Goal: Find specific page/section: Find specific page/section

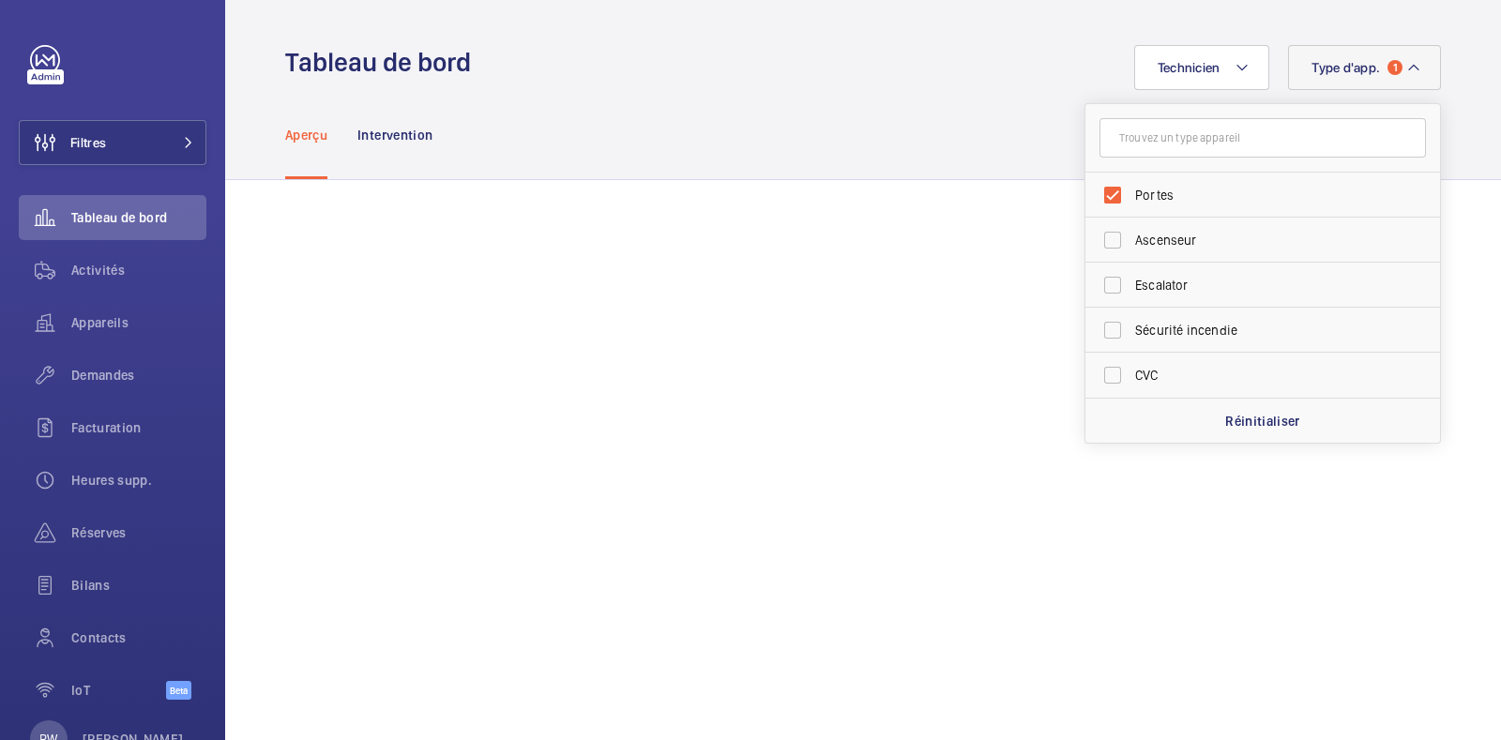
click at [840, 114] on div "Aperçu Intervention" at bounding box center [863, 134] width 1156 height 89
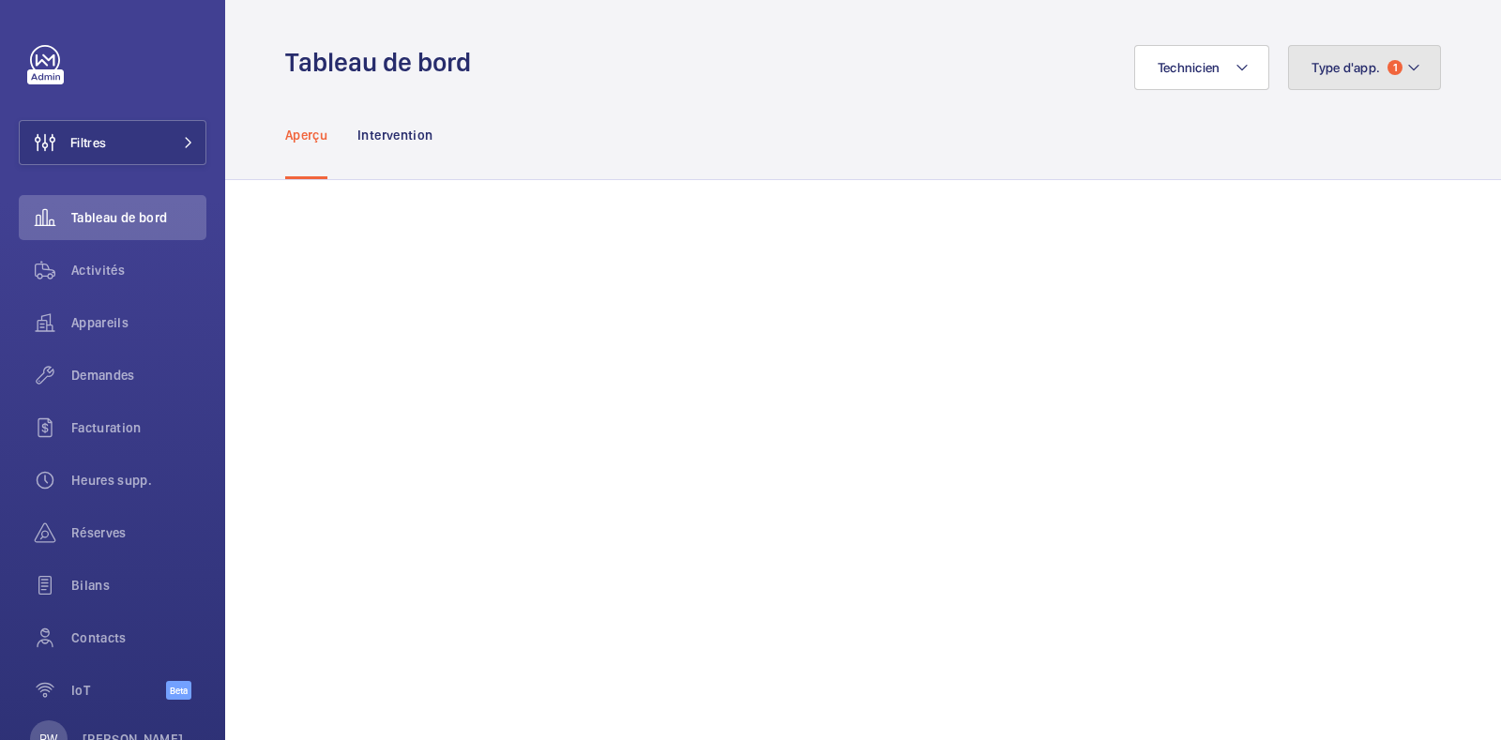
click at [1416, 69] on button "Type d'app. 1" at bounding box center [1364, 67] width 153 height 45
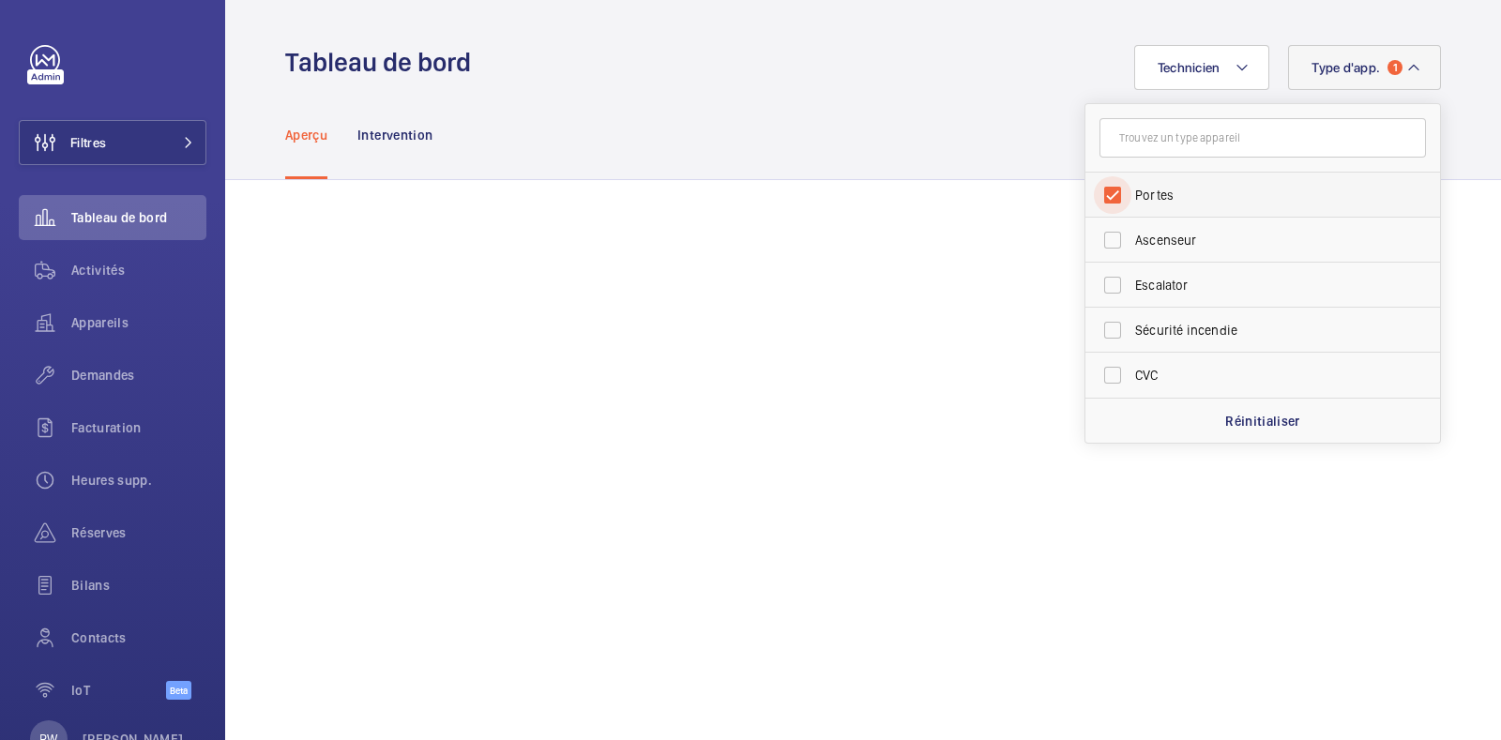
click at [1094, 208] on input "Portes" at bounding box center [1113, 195] width 38 height 38
checkbox input "false"
click at [827, 115] on div "Aperçu Intervention" at bounding box center [863, 134] width 1156 height 89
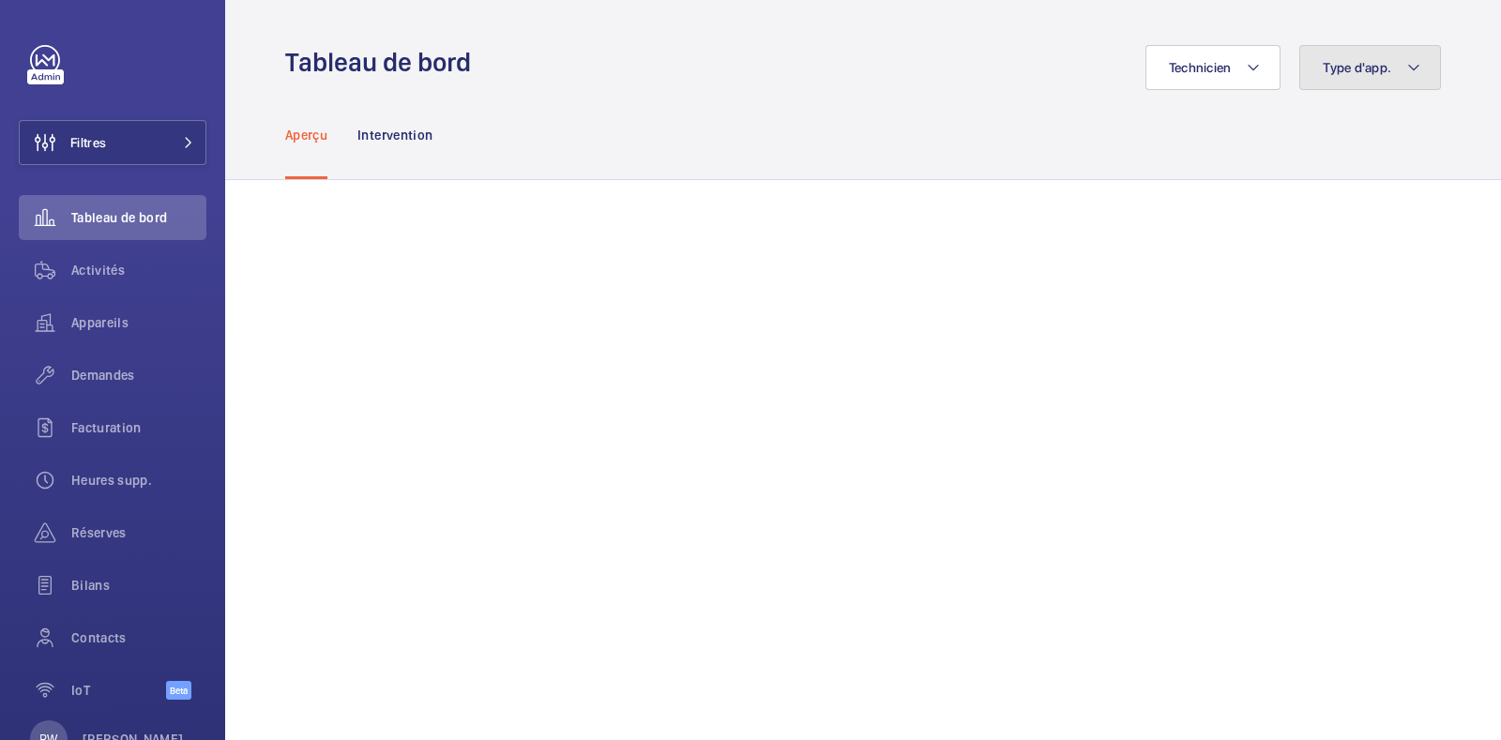
click at [1346, 83] on button "Type d'app." at bounding box center [1370, 67] width 142 height 45
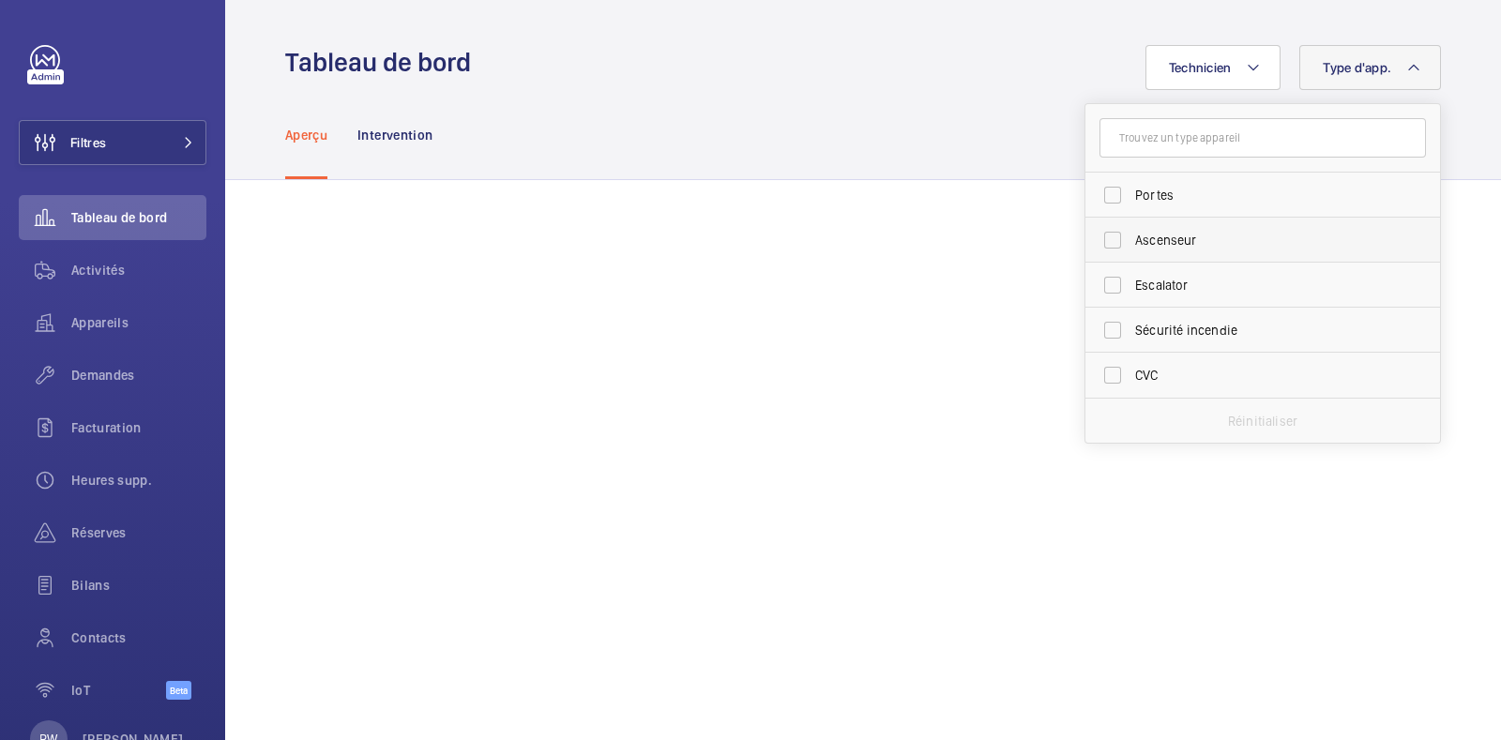
click at [1142, 245] on span "Ascenseur" at bounding box center [1264, 240] width 258 height 19
click at [1131, 245] on input "Ascenseur" at bounding box center [1113, 240] width 38 height 38
checkbox input "true"
click at [855, 125] on div "Aperçu Intervention" at bounding box center [863, 134] width 1156 height 89
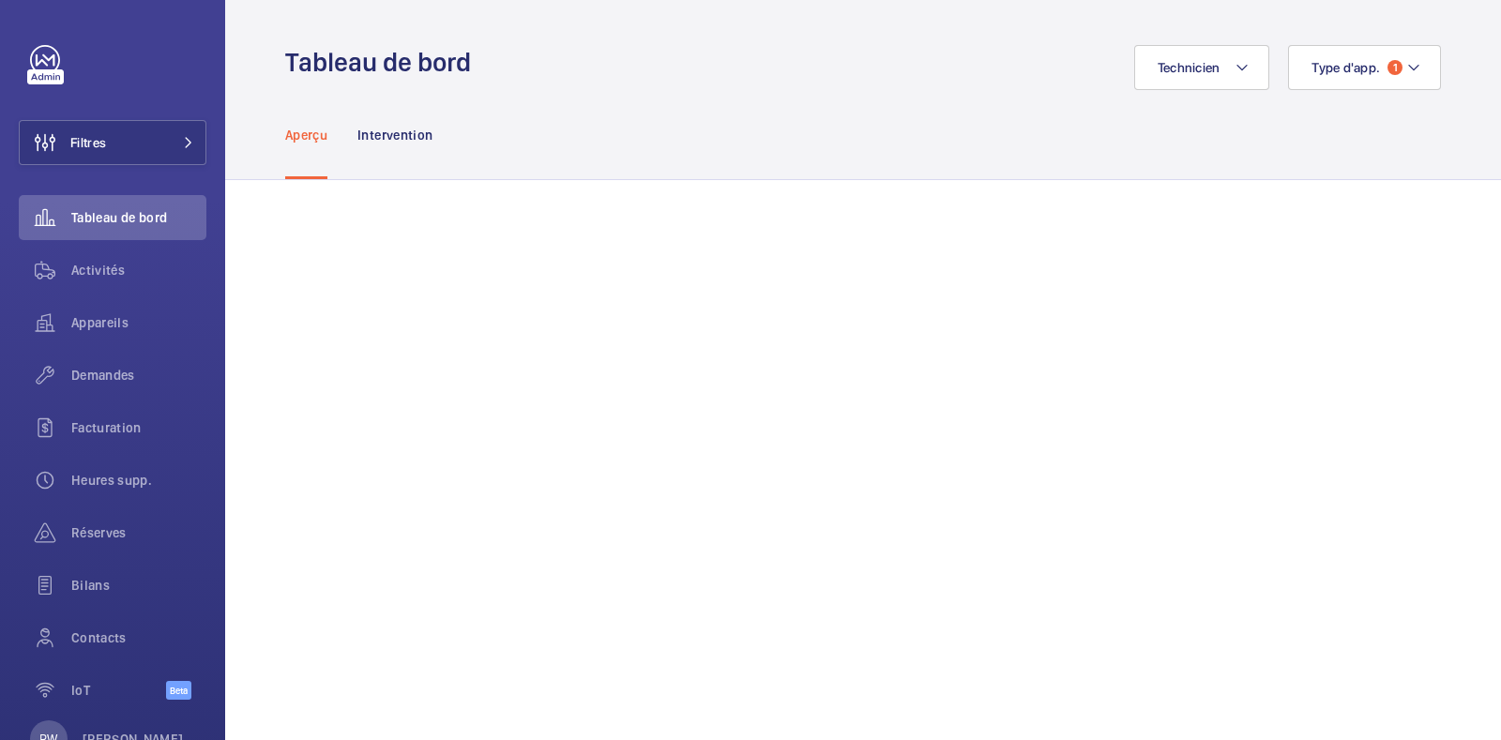
click at [855, 125] on div "Aperçu Intervention" at bounding box center [863, 134] width 1156 height 89
click at [1406, 73] on button "Type d'app. 1" at bounding box center [1364, 67] width 153 height 45
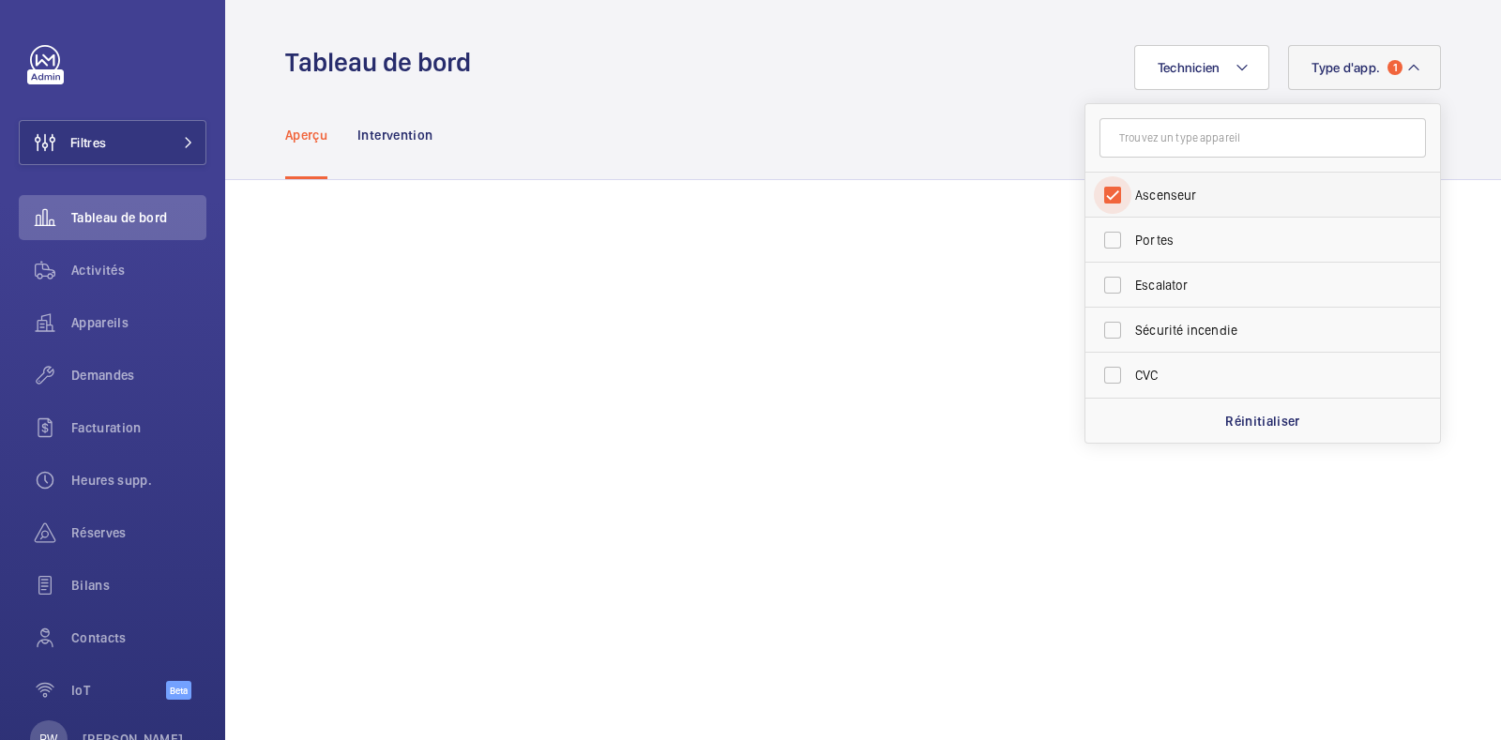
click at [1101, 190] on input "Ascenseur" at bounding box center [1113, 195] width 38 height 38
checkbox input "false"
click at [944, 113] on div "Aperçu Intervention" at bounding box center [863, 134] width 1156 height 89
